Goal: Check status: Check status

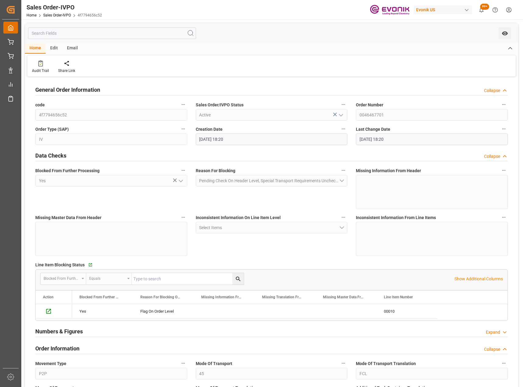
scroll to position [518, 0]
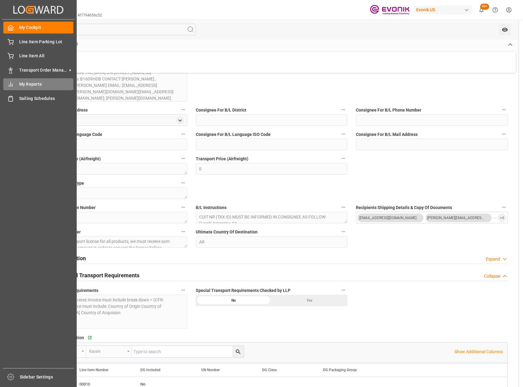
click at [34, 88] on div "My Reports My Reports" at bounding box center [38, 84] width 70 height 12
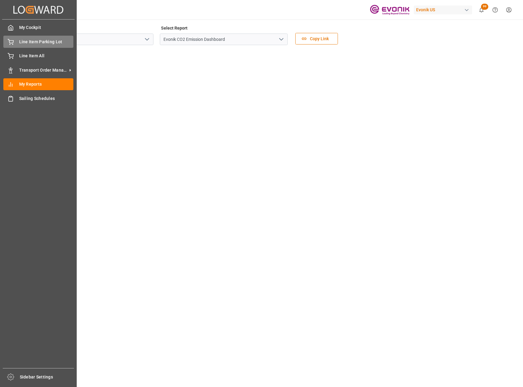
click at [31, 42] on span "Line Item Parking Lot" at bounding box center [46, 42] width 55 height 6
